Goal: Check status: Check status

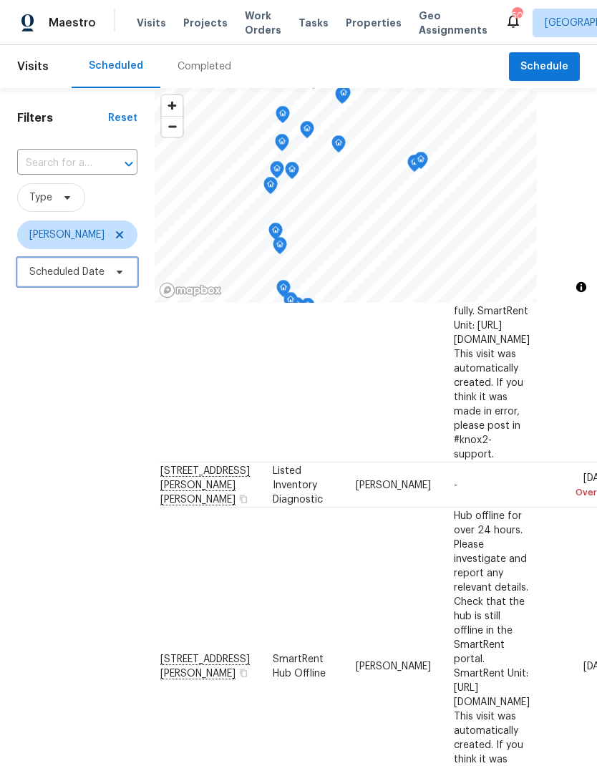
click at [68, 286] on span "Scheduled Date" at bounding box center [77, 272] width 120 height 29
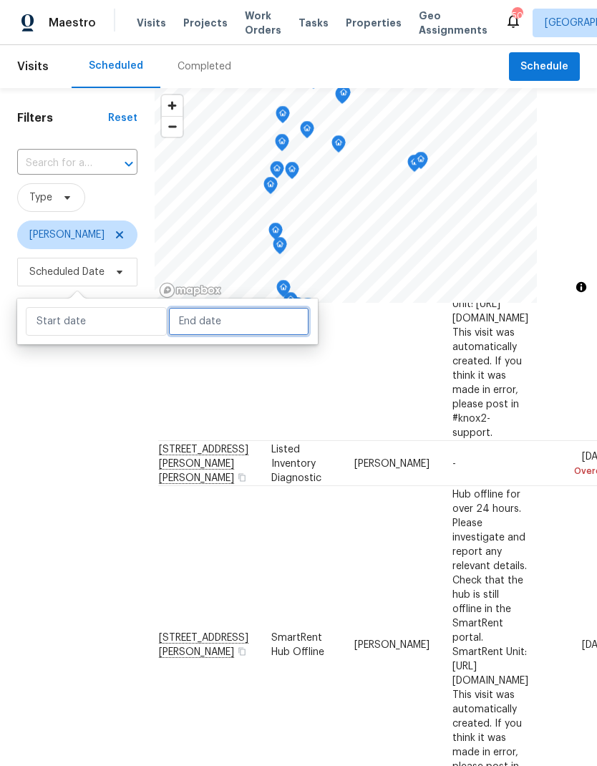
click at [210, 325] on input "text" at bounding box center [238, 321] width 141 height 29
select select "8"
select select "2025"
select select "9"
select select "2025"
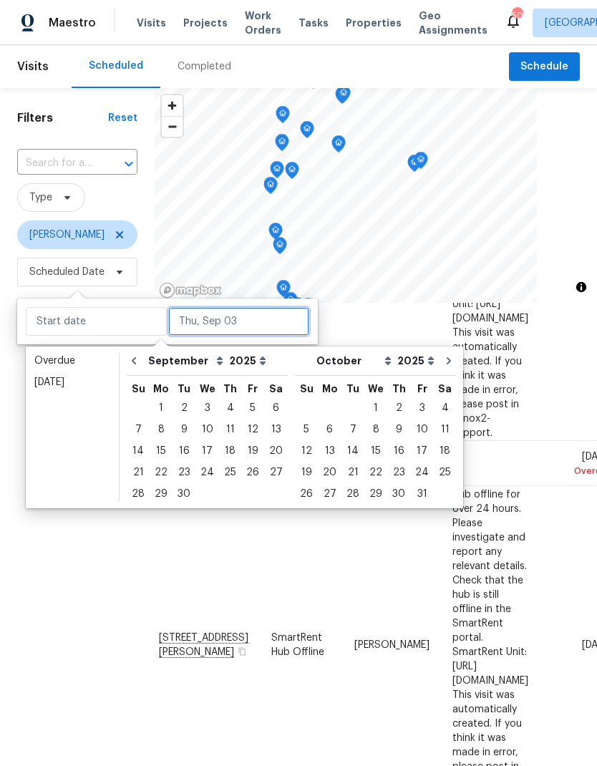
scroll to position [276, 14]
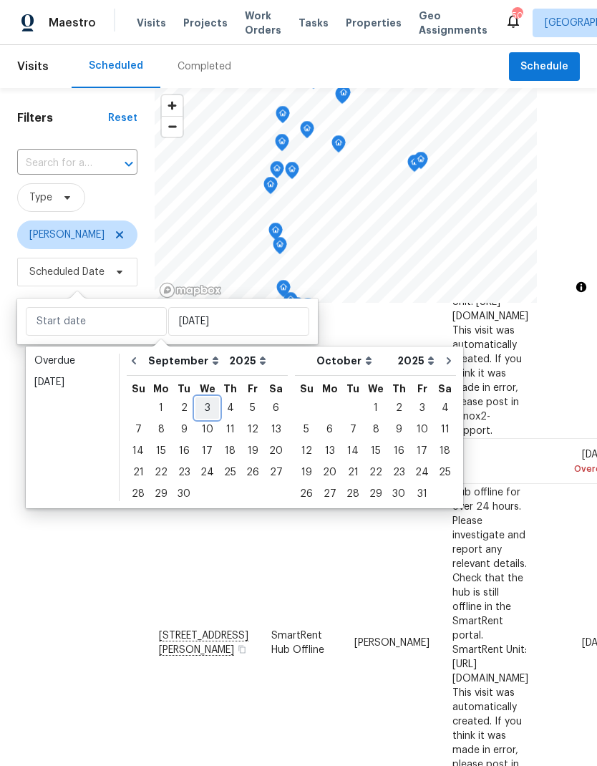
click at [203, 410] on div "3" at bounding box center [207, 408] width 24 height 20
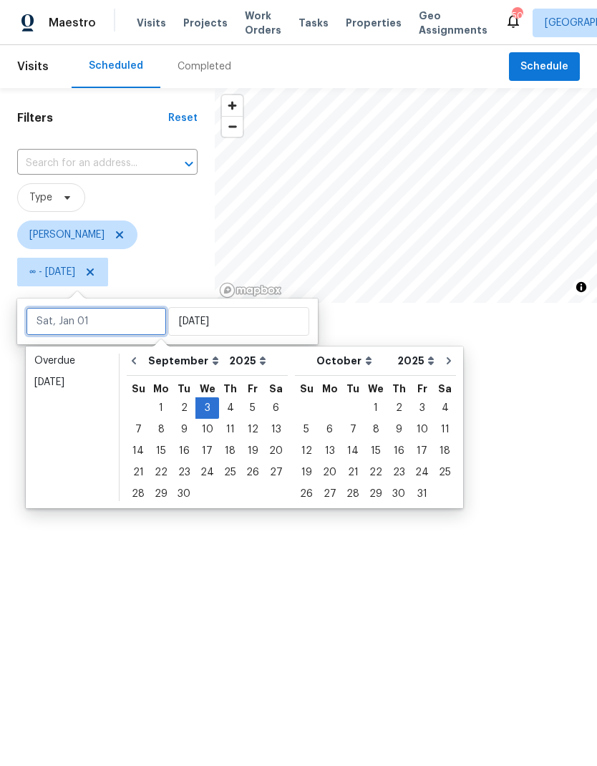
type input "[DATE]"
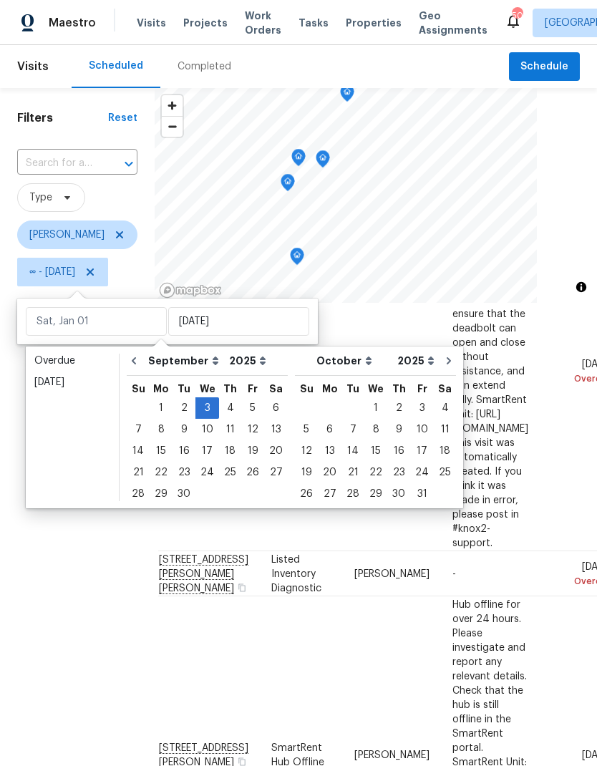
click at [120, 208] on span "Type" at bounding box center [77, 197] width 120 height 29
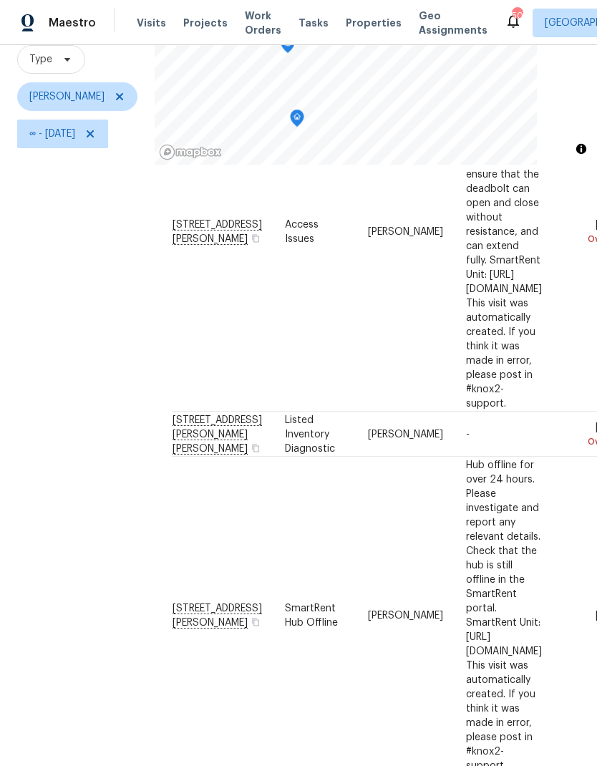
scroll to position [164, 0]
